Goal: Browse casually: Explore the website without a specific task or goal

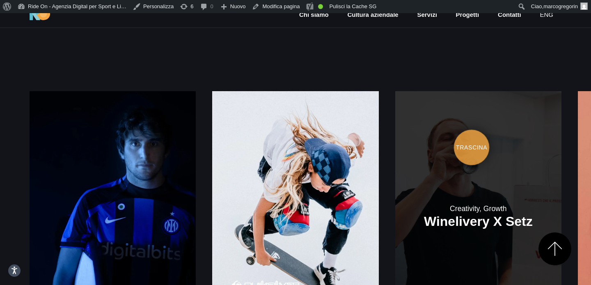
scroll to position [1009, 0]
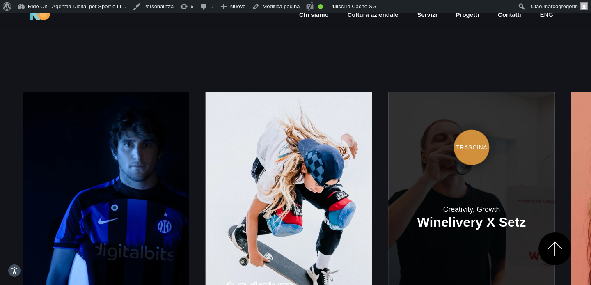
click at [388, 130] on link at bounding box center [471, 217] width 166 height 250
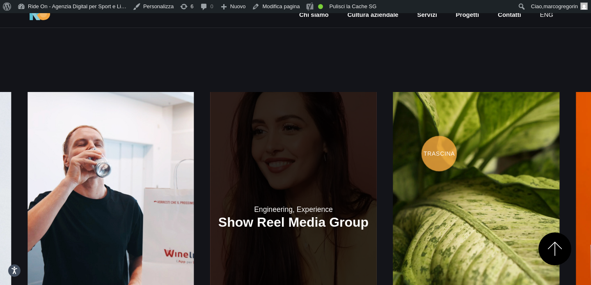
click at [210, 146] on link at bounding box center [293, 217] width 166 height 250
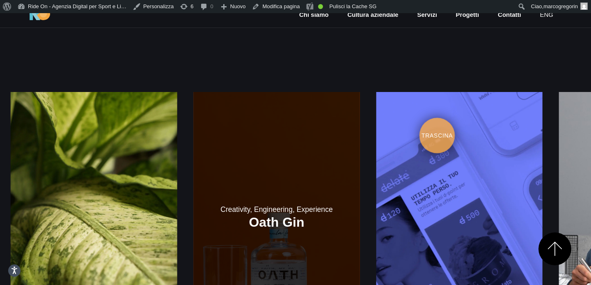
click at [236, 130] on link at bounding box center [276, 217] width 166 height 250
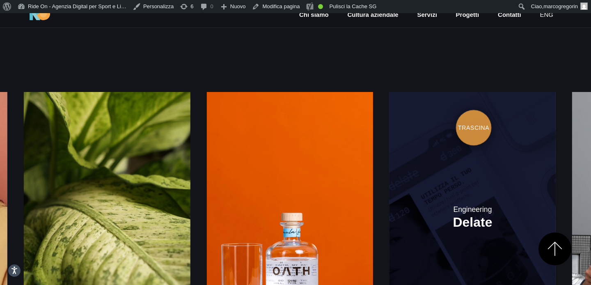
click at [390, 119] on link at bounding box center [473, 217] width 166 height 250
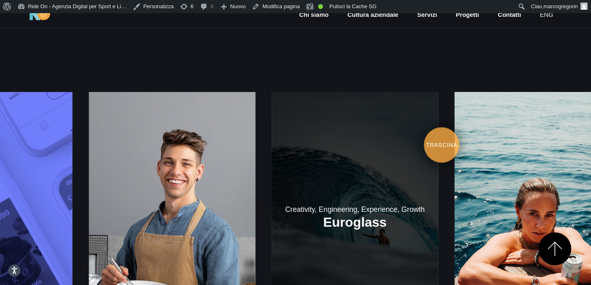
click at [286, 132] on link at bounding box center [355, 217] width 166 height 250
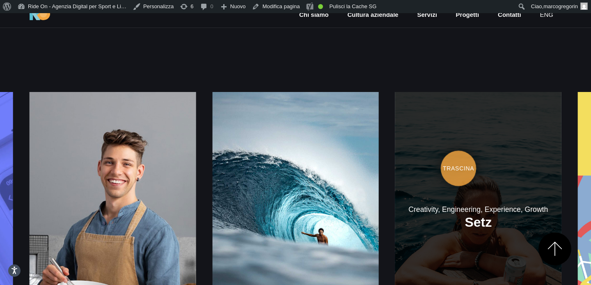
click at [395, 157] on link at bounding box center [478, 217] width 166 height 250
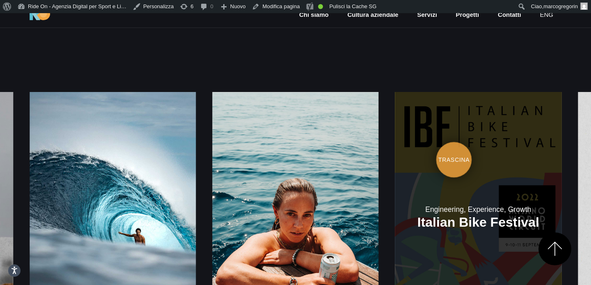
click at [395, 147] on link at bounding box center [478, 217] width 166 height 250
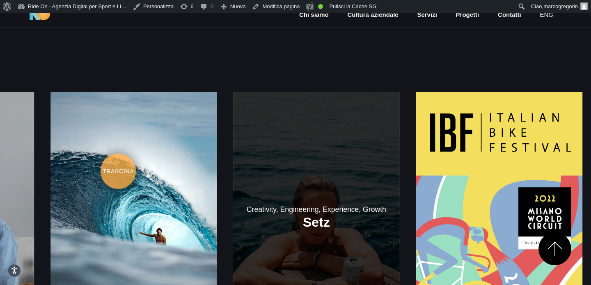
click at [322, 139] on link at bounding box center [316, 217] width 166 height 250
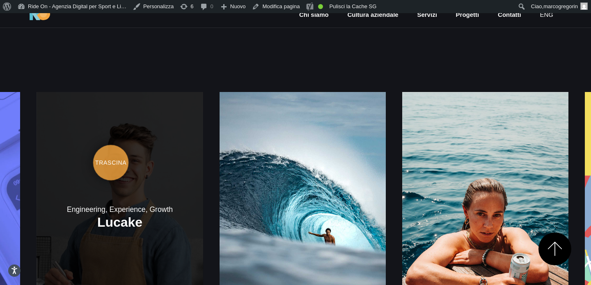
click at [203, 94] on link at bounding box center [120, 217] width 166 height 250
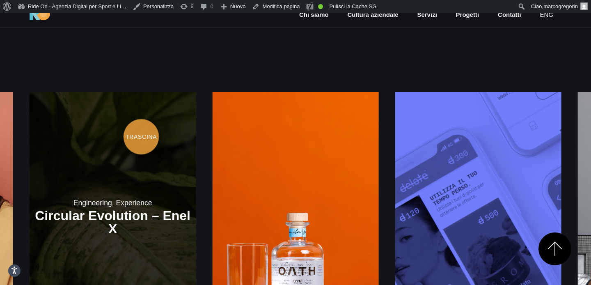
click at [196, 116] on link at bounding box center [113, 217] width 166 height 250
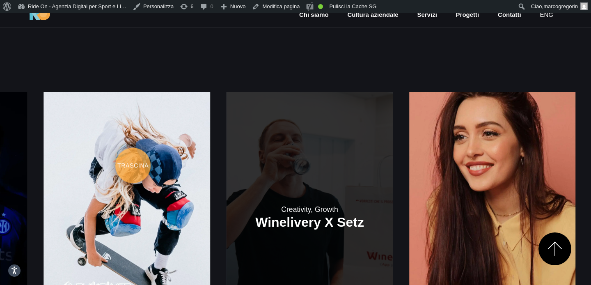
click at [393, 152] on link at bounding box center [310, 217] width 166 height 250
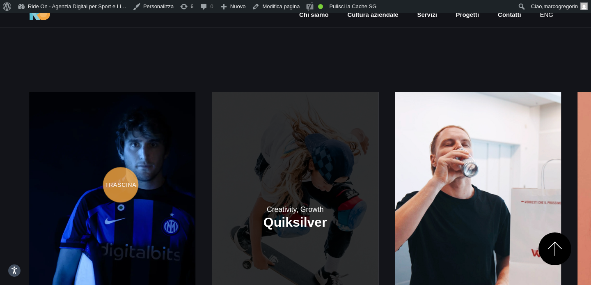
click at [367, 168] on div "Creativity, Growth Inter [PERSON_NAME] LF Creativity, Growth Quiksilver" at bounding box center [295, 217] width 532 height 250
